Goal: Task Accomplishment & Management: Manage account settings

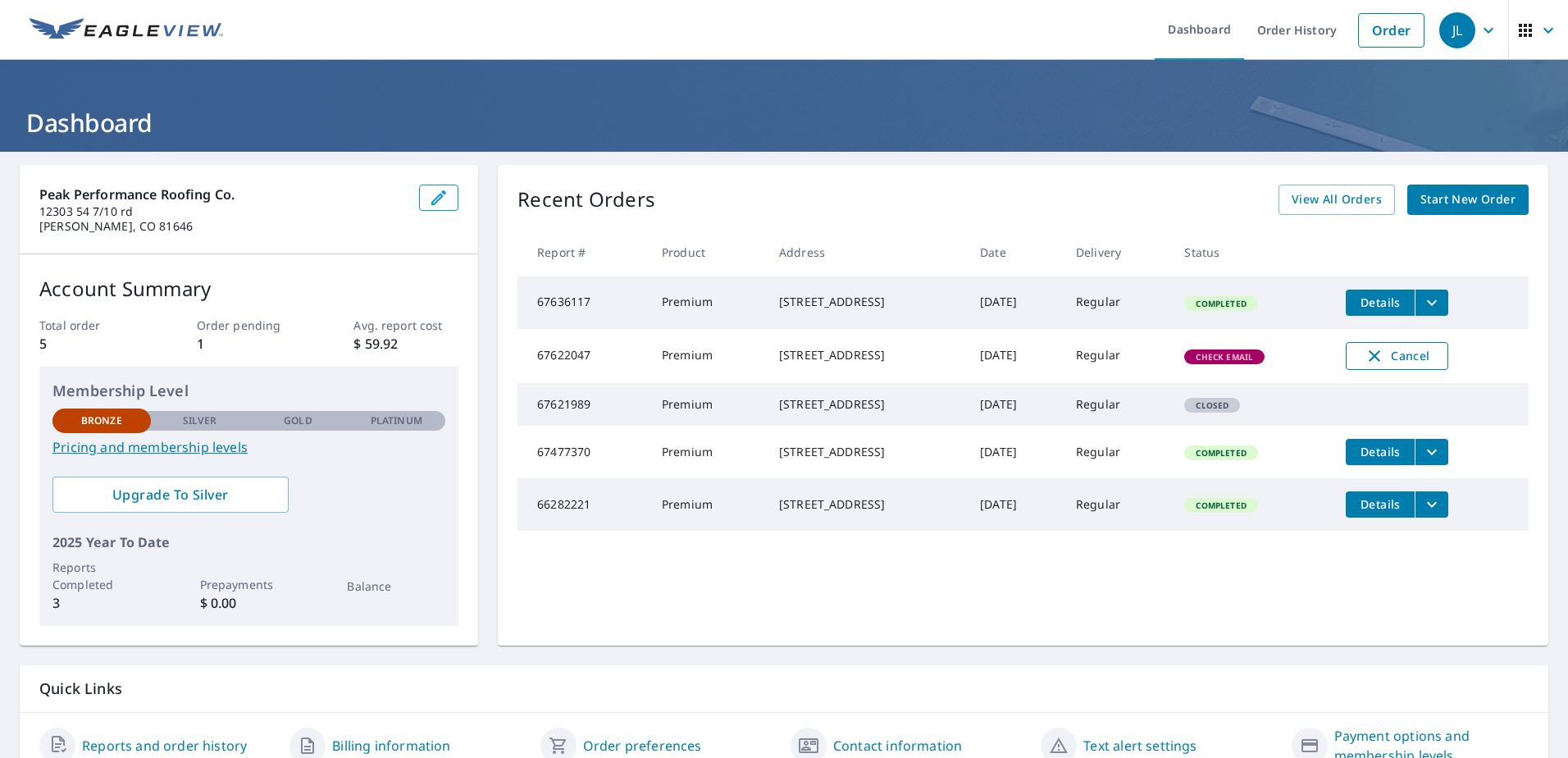
click at [1423, 360] on span "Cancel" at bounding box center [1396, 356] width 68 height 20
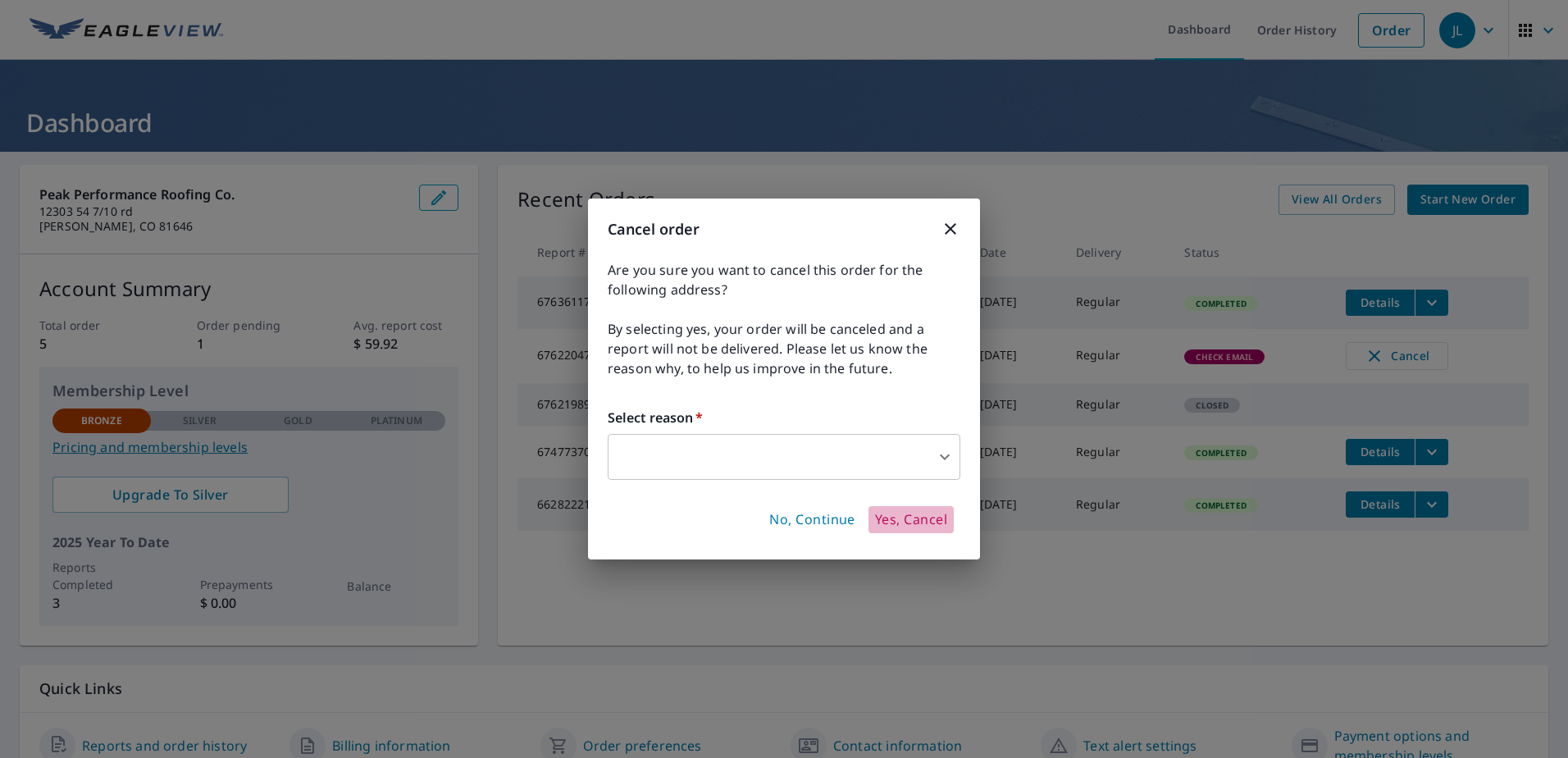
click at [911, 520] on span "Yes, Cancel" at bounding box center [911, 520] width 73 height 18
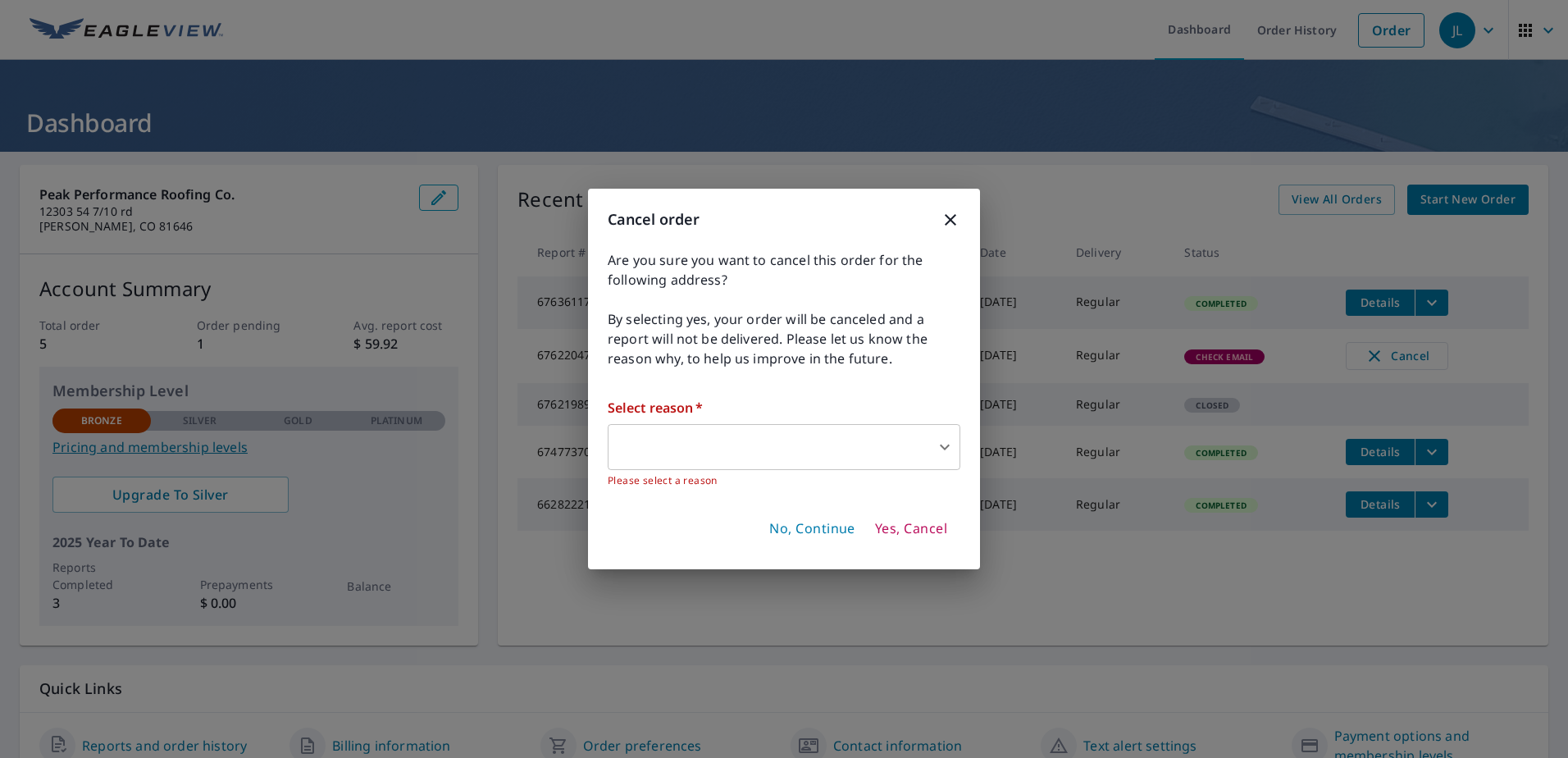
click at [906, 457] on body "JL JL Dashboard Order History Order JL Dashboard Peak Performance Roofing Co. […" at bounding box center [784, 379] width 1568 height 758
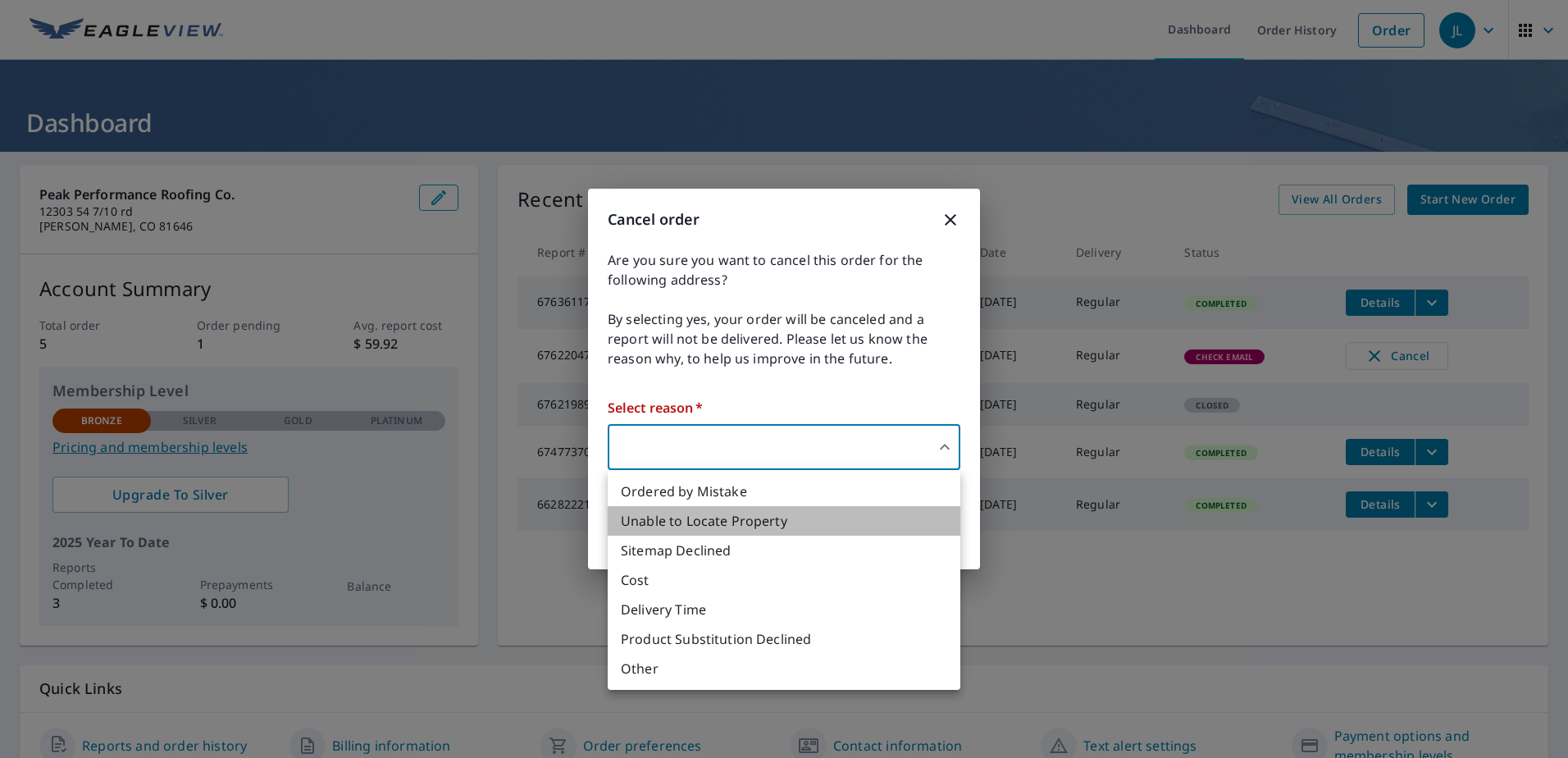
click at [740, 519] on li "Unable to Locate Property" at bounding box center [784, 521] width 353 height 30
type input "31"
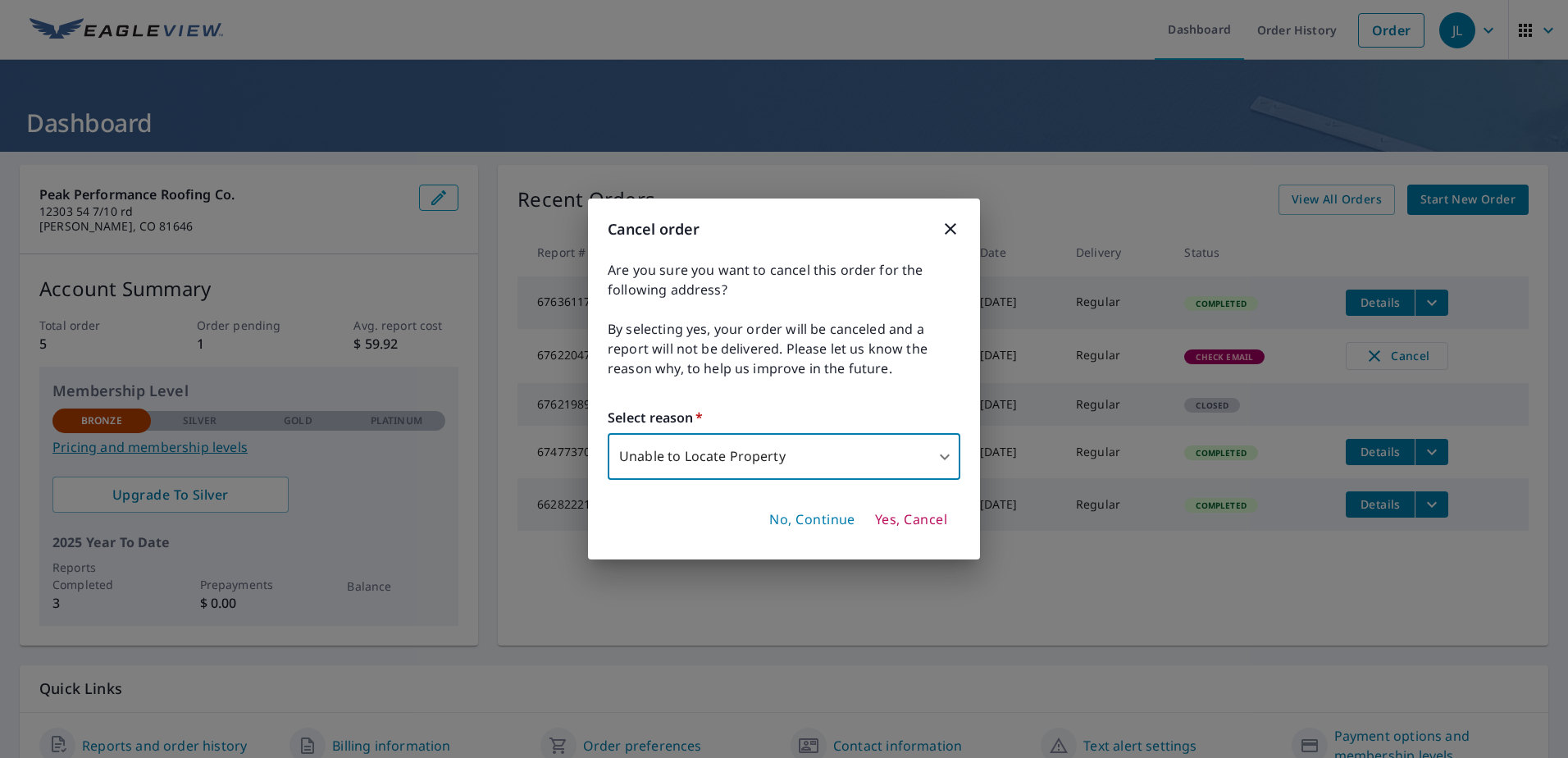
click at [927, 530] on button "Yes, Cancel" at bounding box center [911, 520] width 85 height 28
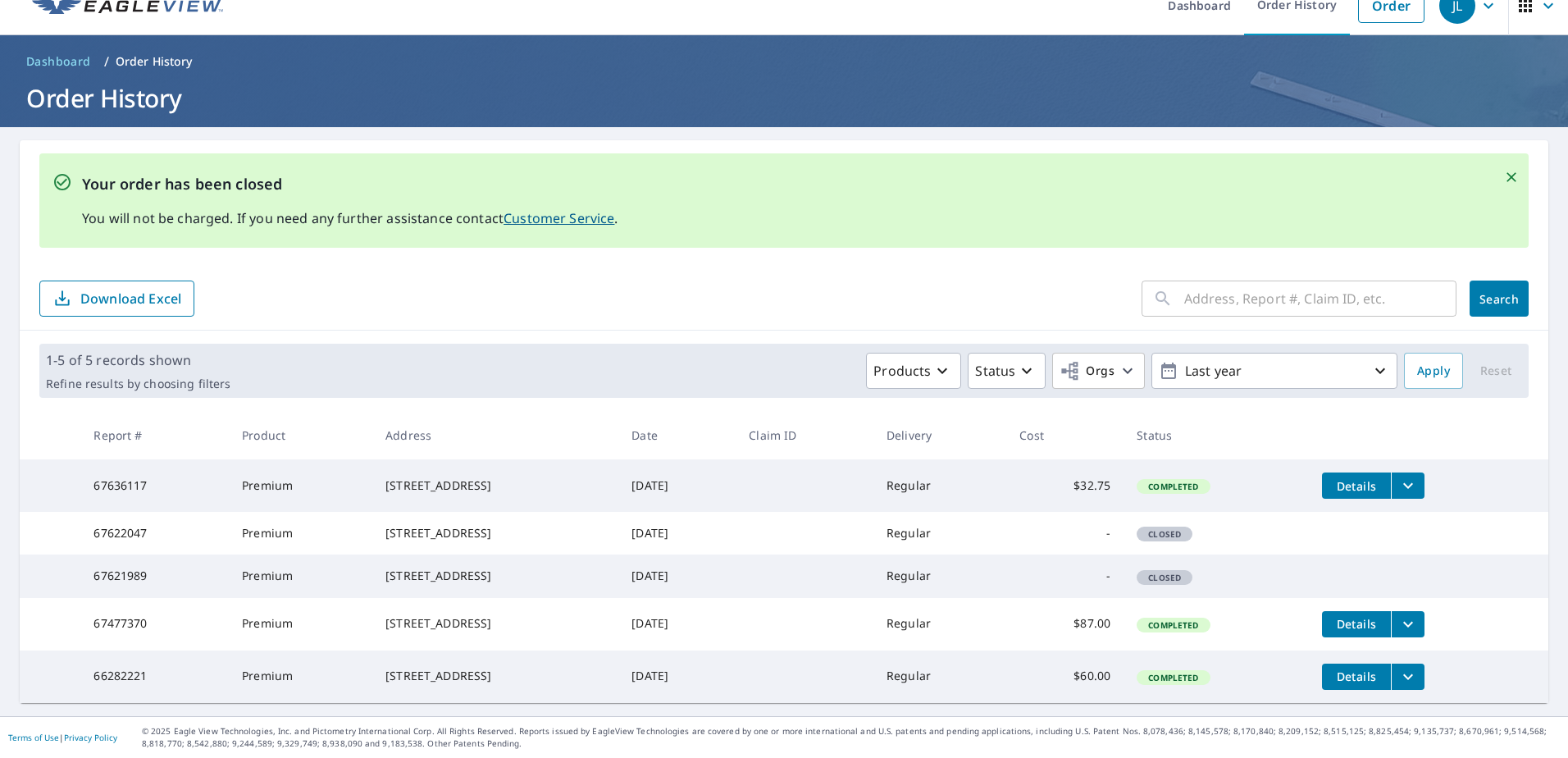
scroll to position [76, 0]
click at [1418, 674] on icon "filesDropdownBtn-66282221" at bounding box center [1408, 677] width 20 height 20
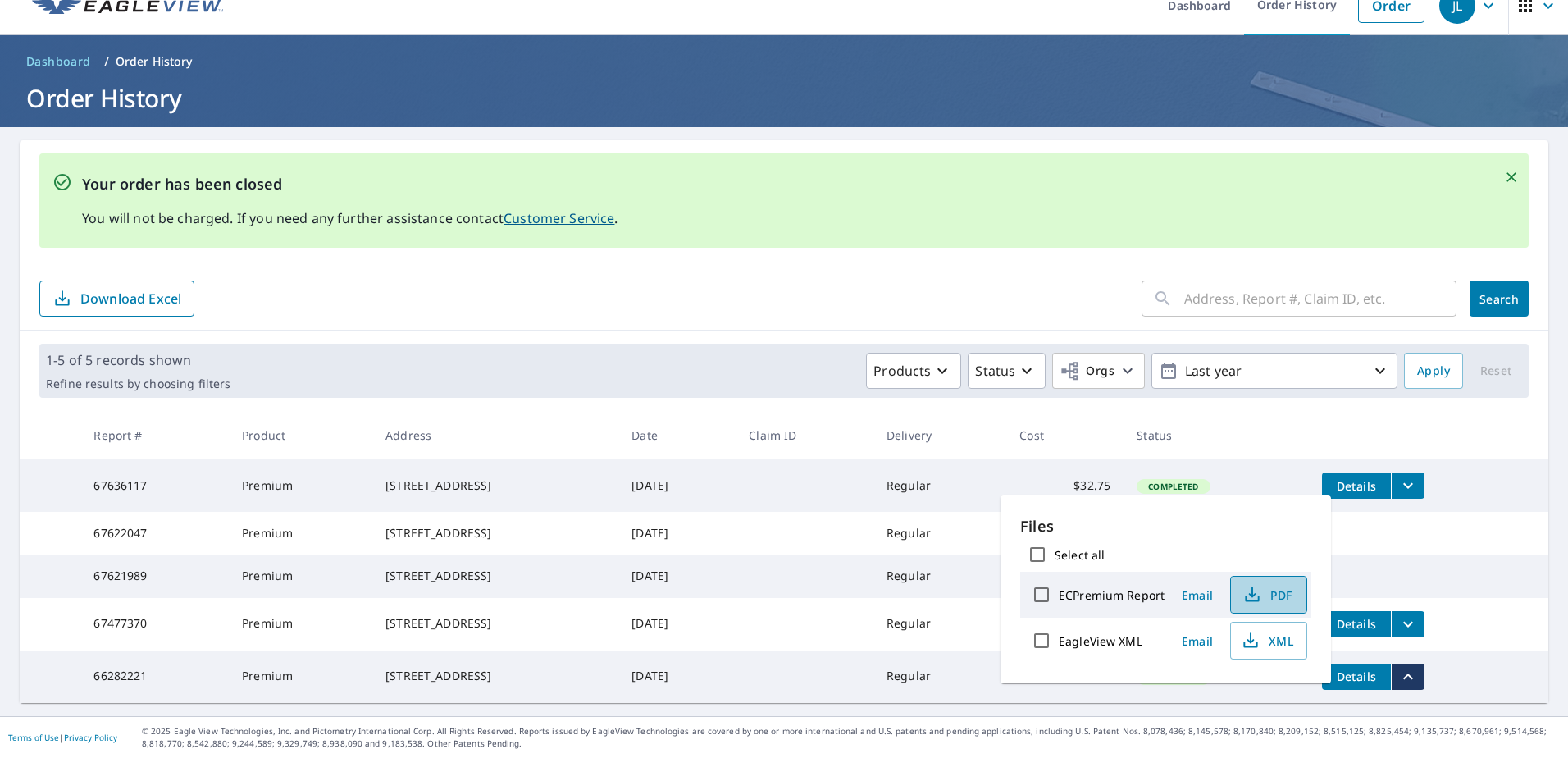
click at [1275, 596] on span "PDF" at bounding box center [1268, 595] width 53 height 20
